Goal: Transaction & Acquisition: Obtain resource

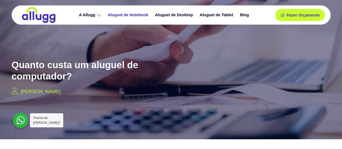
click at [128, 14] on link "Aluguel de Notebook" at bounding box center [128, 14] width 47 height 9
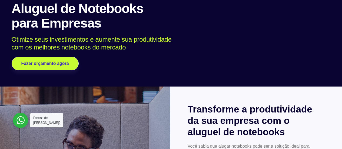
scroll to position [54, 0]
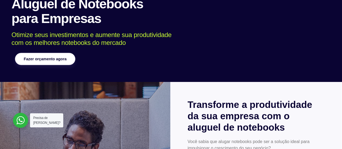
click at [53, 60] on span "Fazer orçamento agora" at bounding box center [44, 59] width 43 height 4
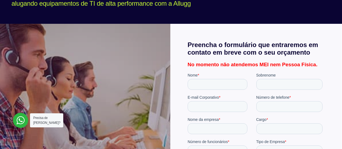
scroll to position [81, 0]
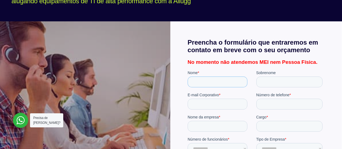
click at [221, 79] on input "Nome *" at bounding box center [217, 81] width 60 height 11
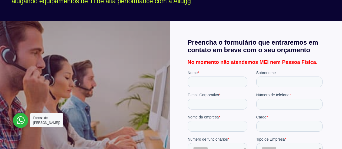
click at [166, 68] on div at bounding box center [85, 138] width 170 height 234
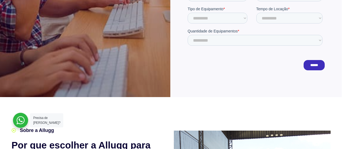
scroll to position [0, 0]
